Goal: Information Seeking & Learning: Learn about a topic

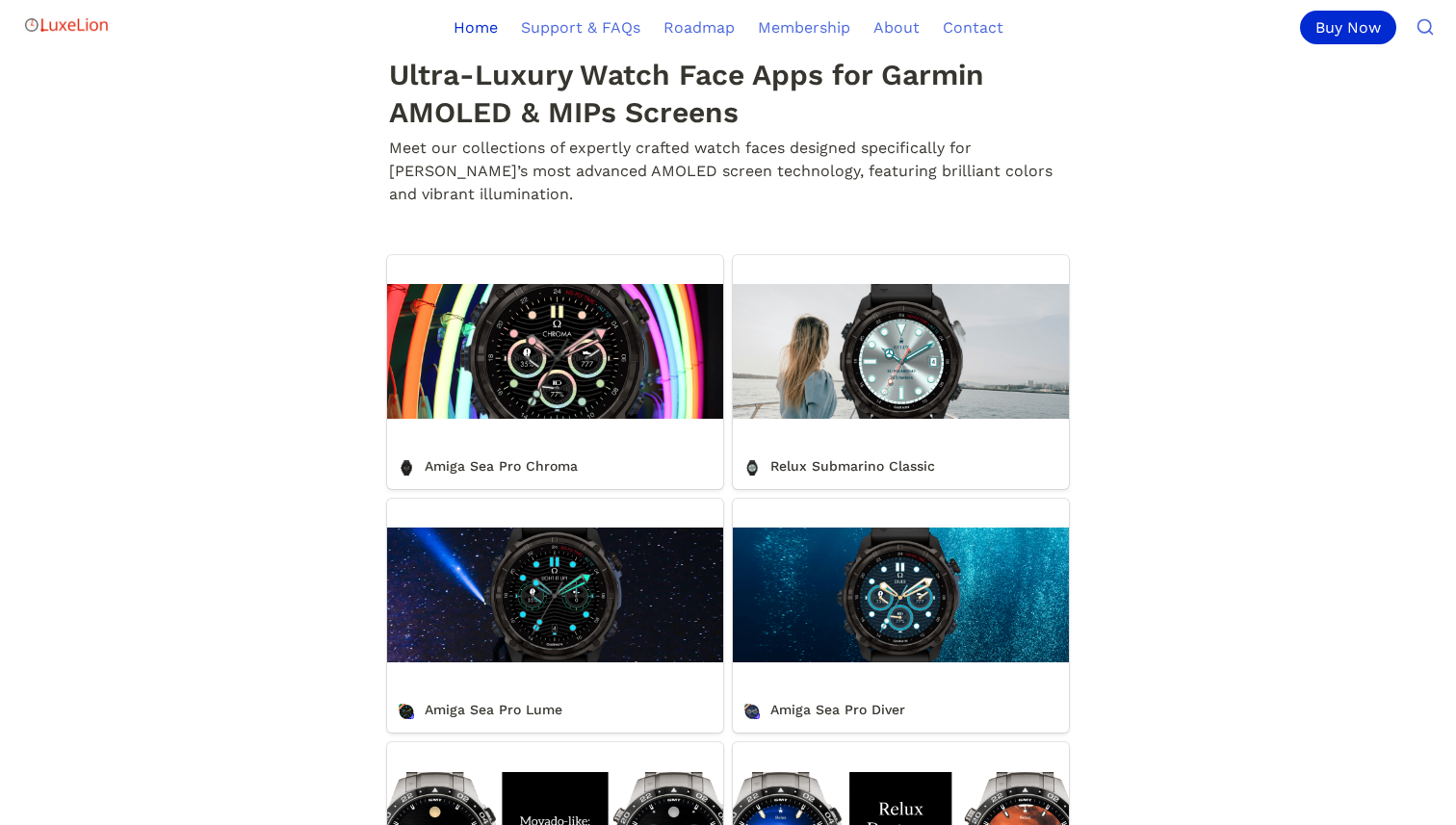
scroll to position [524, 0]
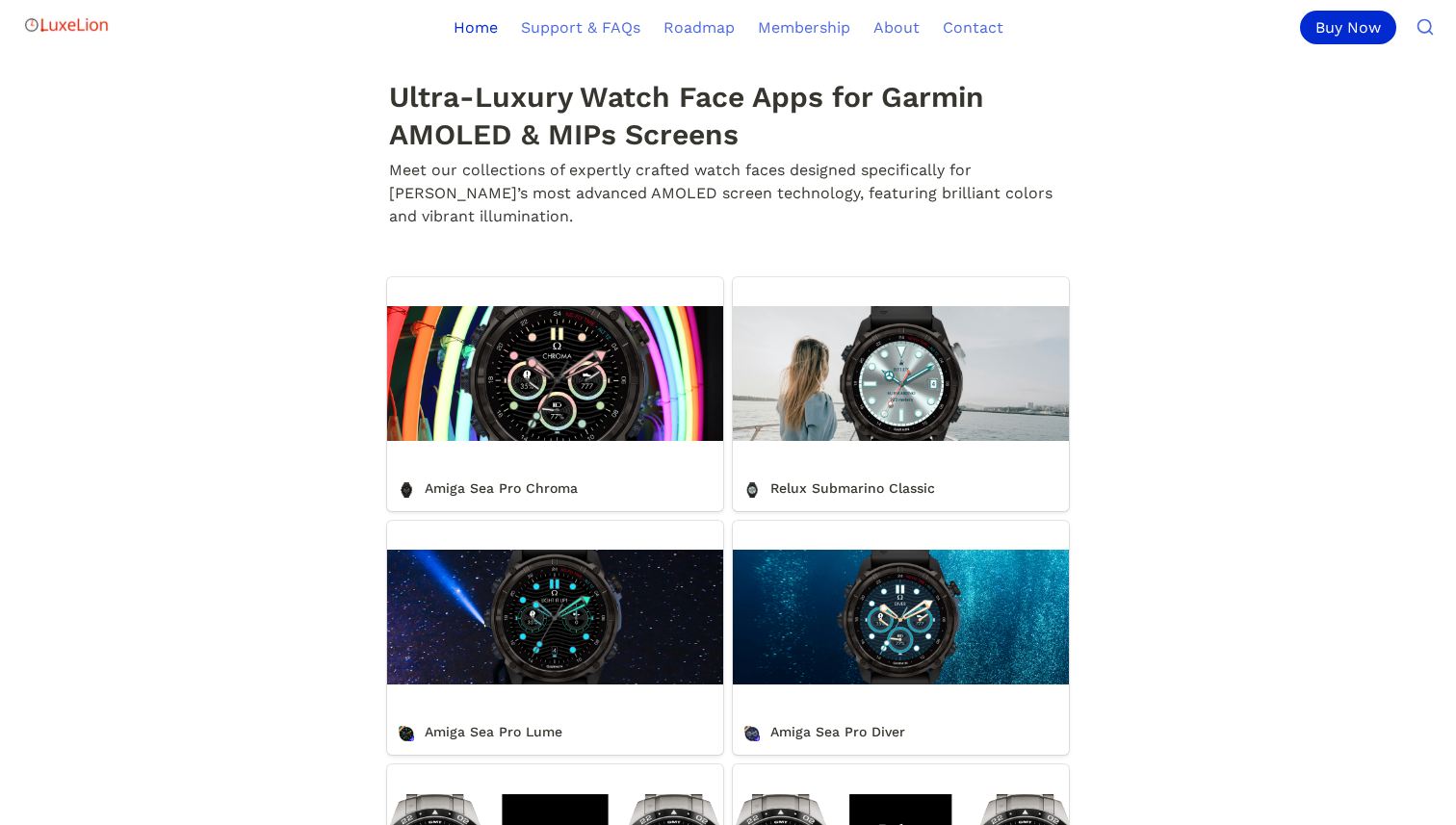
click at [976, 439] on link "Relux Submarino Classic" at bounding box center [900, 394] width 336 height 234
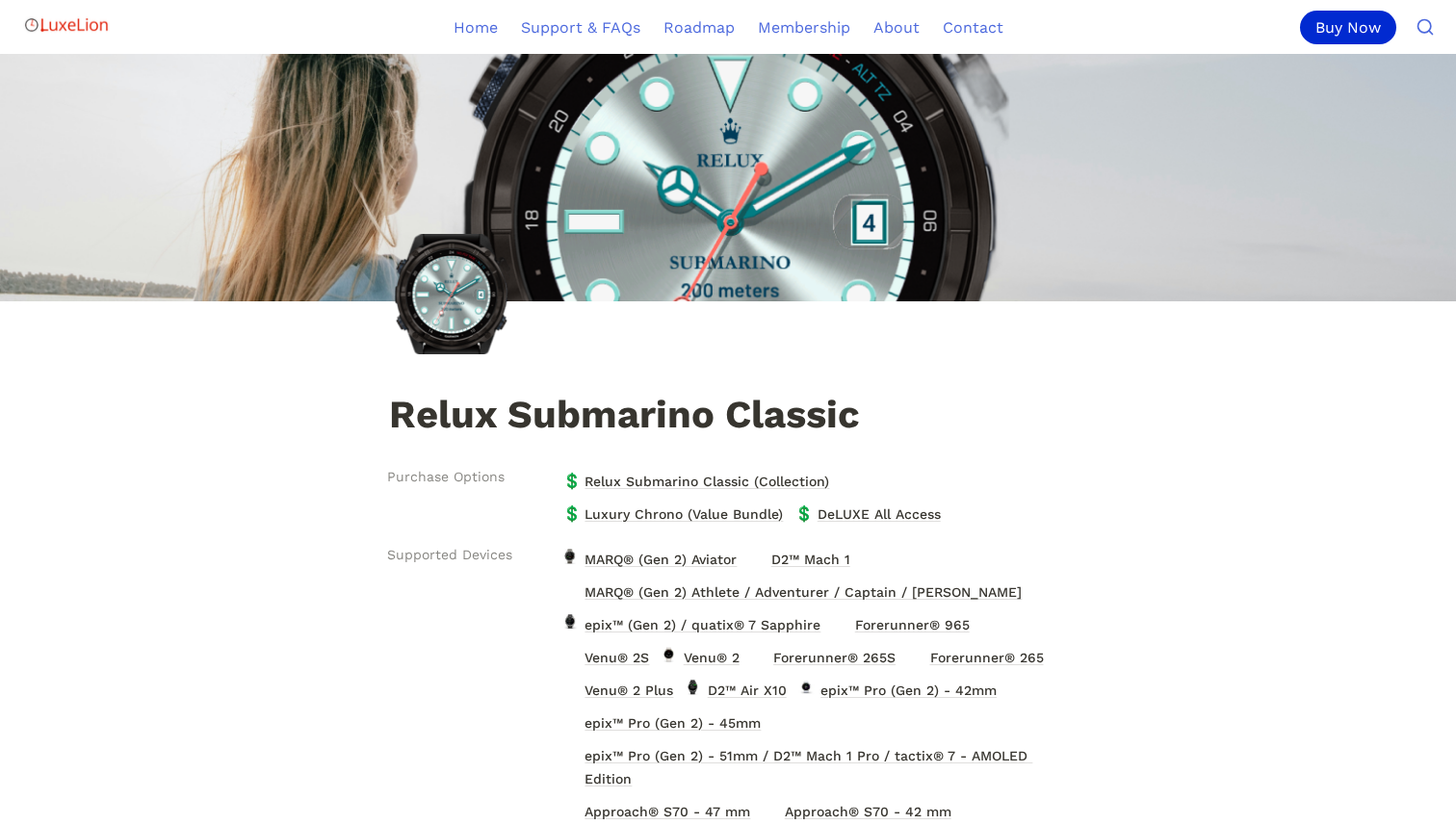
scroll to position [524, 0]
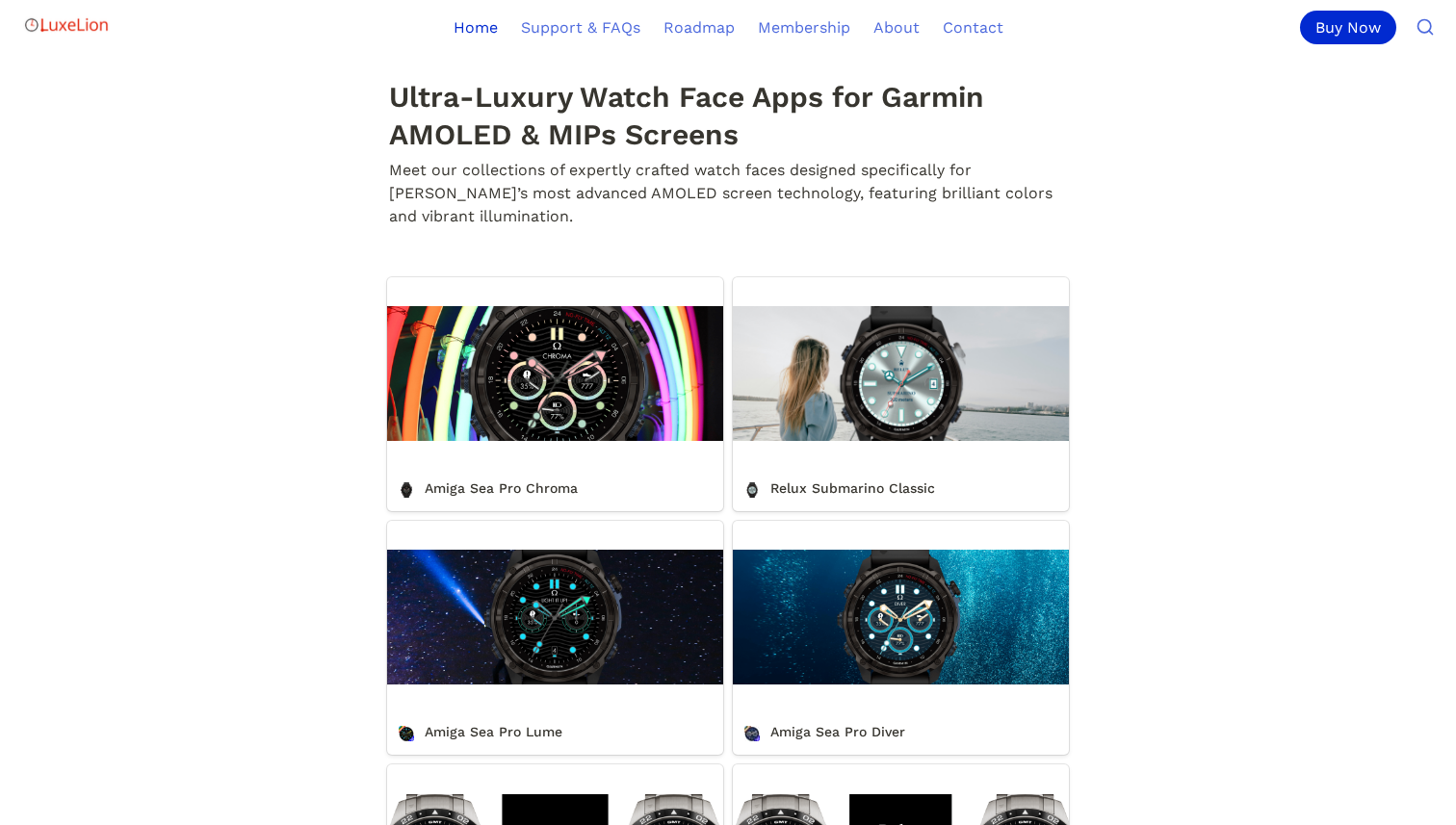
click at [615, 416] on link "Amiga Sea Pro Chroma" at bounding box center [555, 394] width 336 height 234
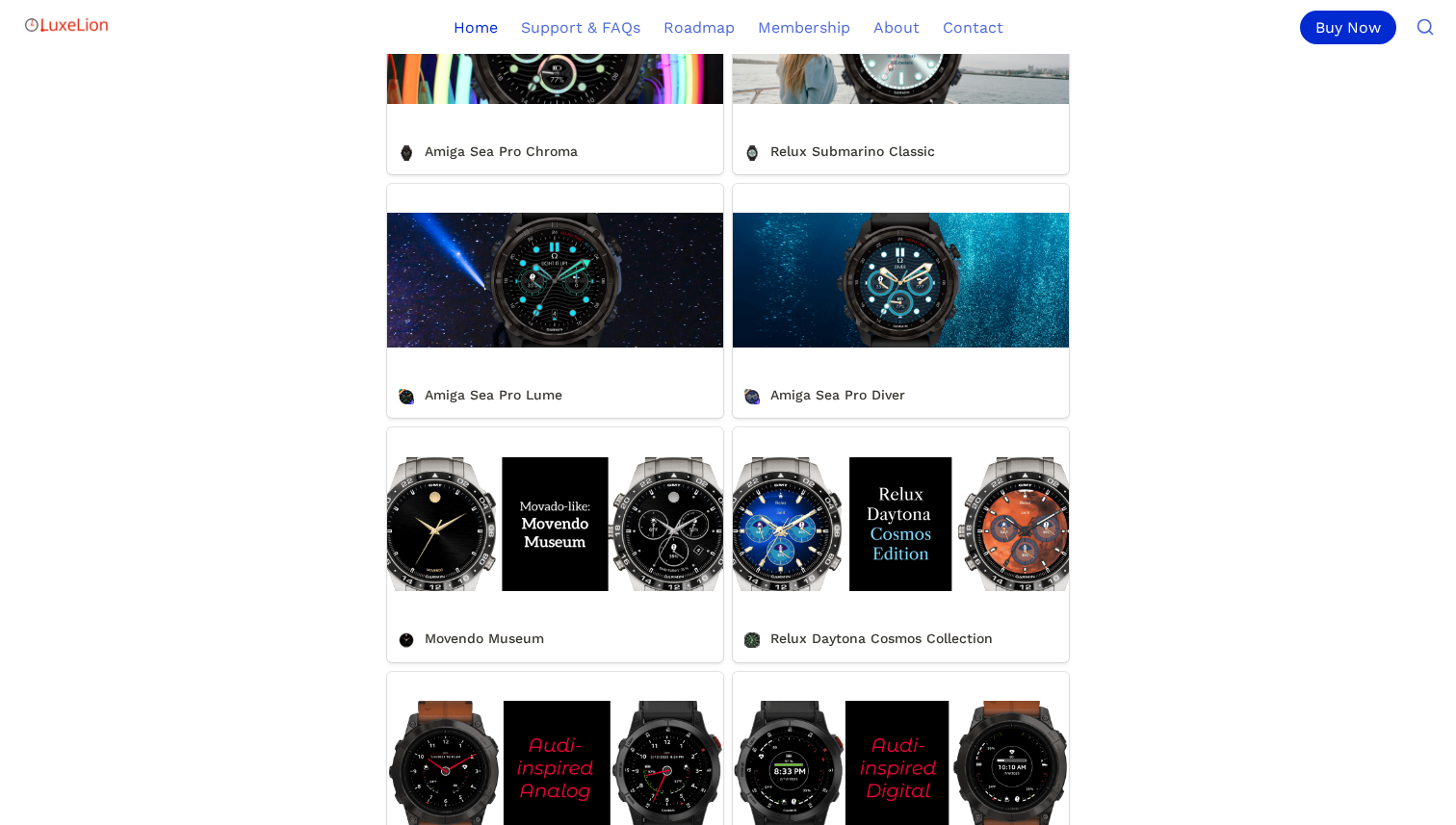
scroll to position [883, 0]
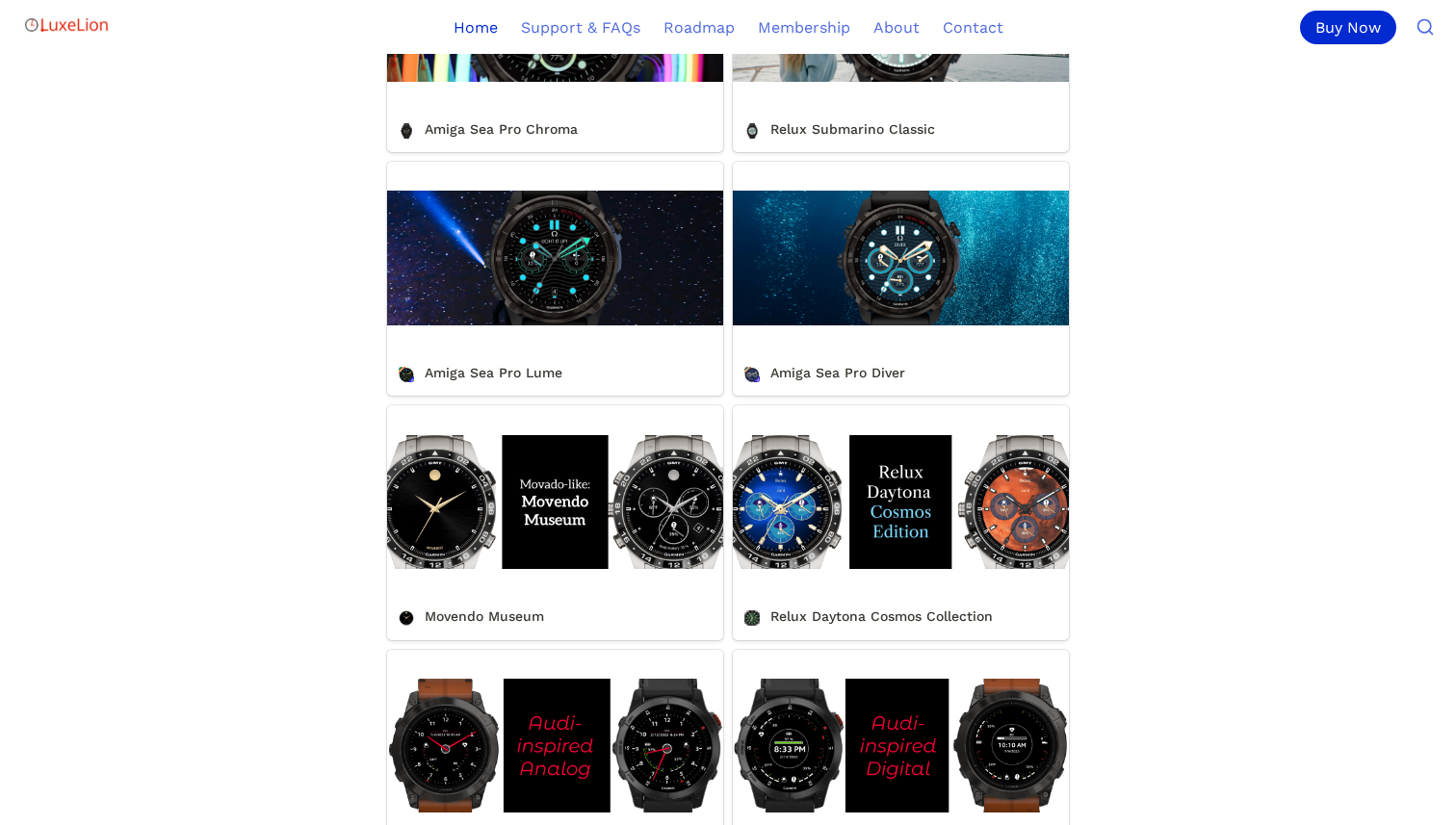
click at [639, 314] on link "Amiga Sea Pro Lume" at bounding box center [555, 278] width 336 height 234
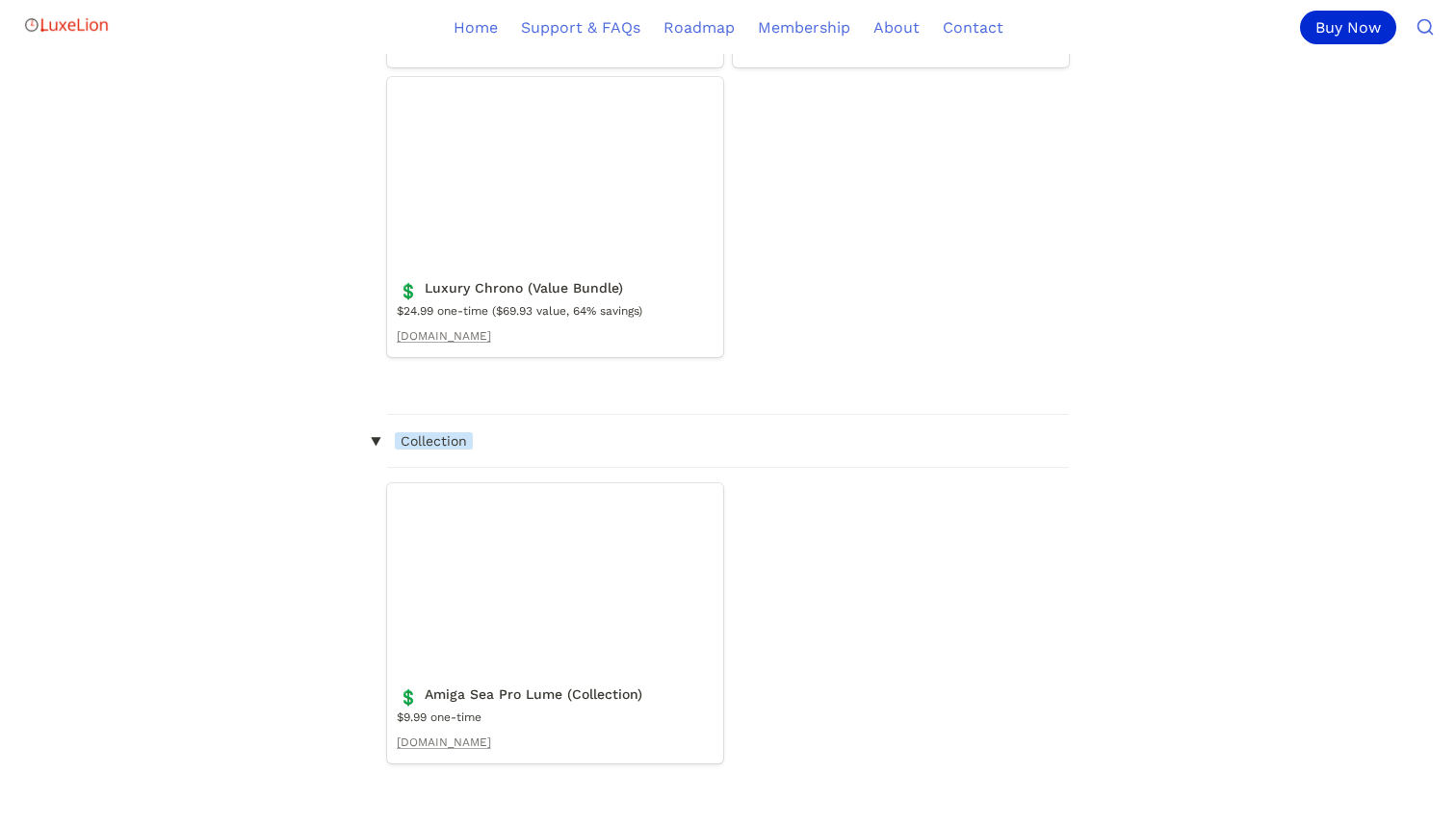
scroll to position [2186, 0]
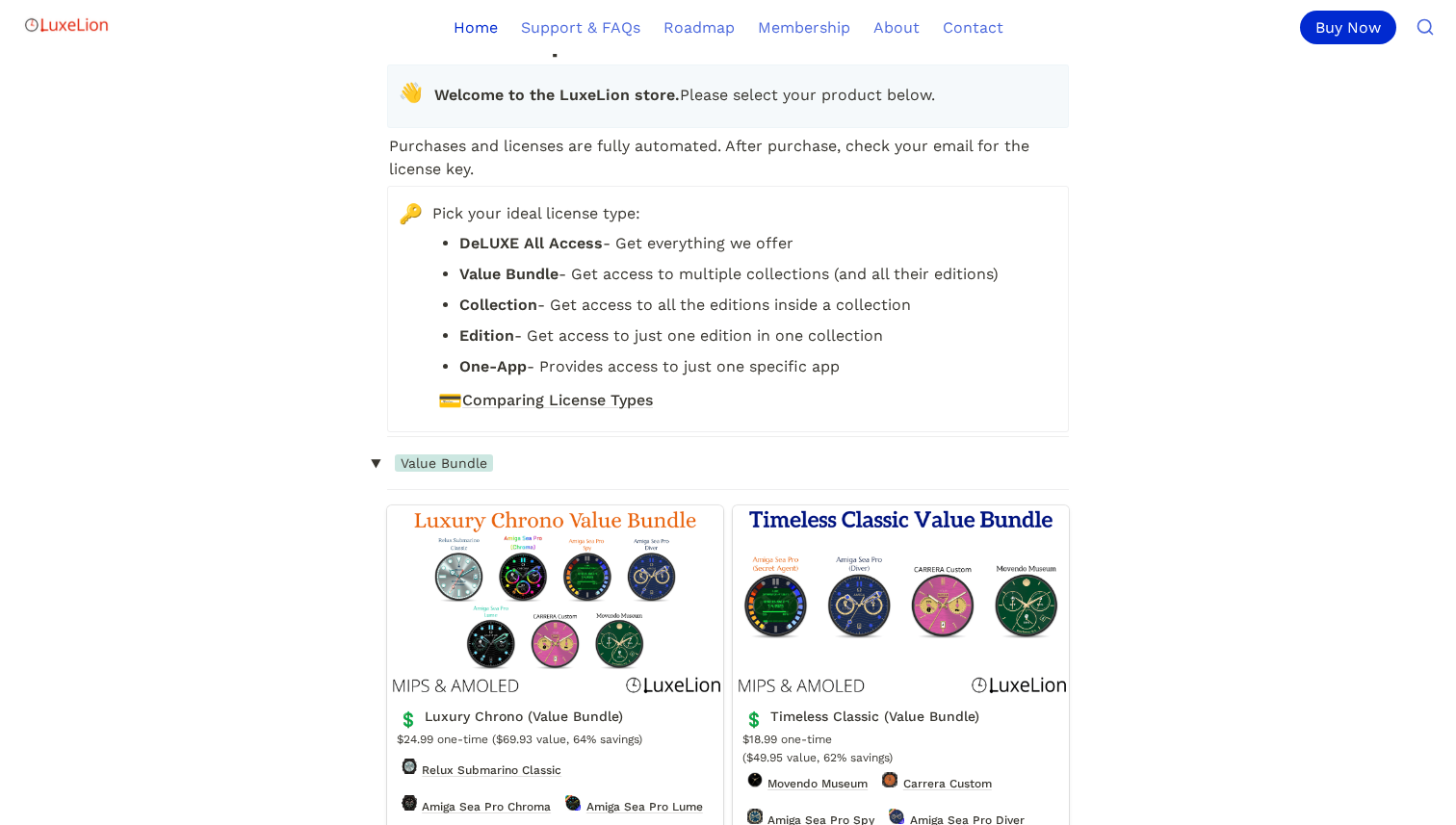
scroll to position [2654, 0]
